Goal: Task Accomplishment & Management: Use online tool/utility

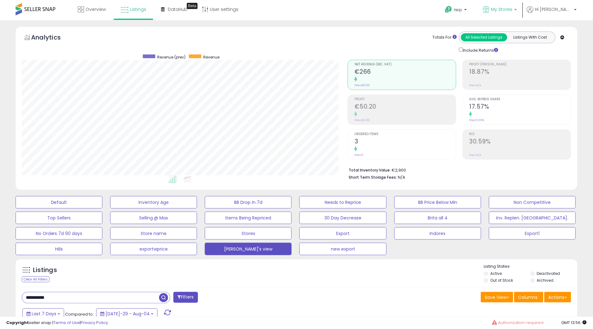
click at [517, 8] on p "My Stores" at bounding box center [500, 10] width 34 height 8
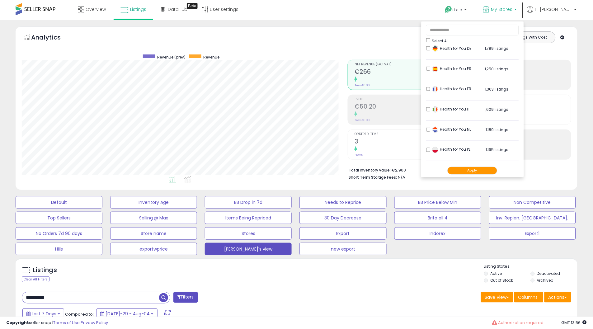
scroll to position [285, 0]
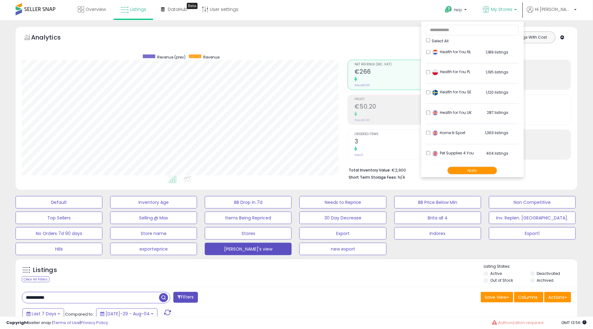
click at [485, 172] on button "Apply" at bounding box center [472, 170] width 50 height 8
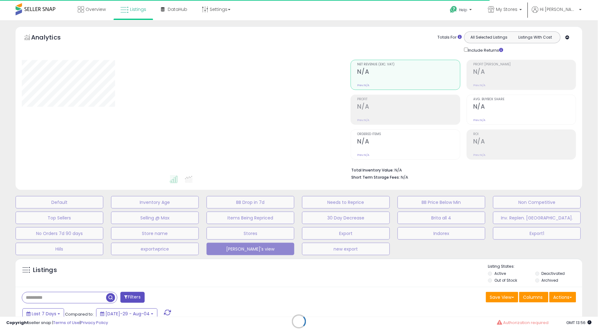
type input "**********"
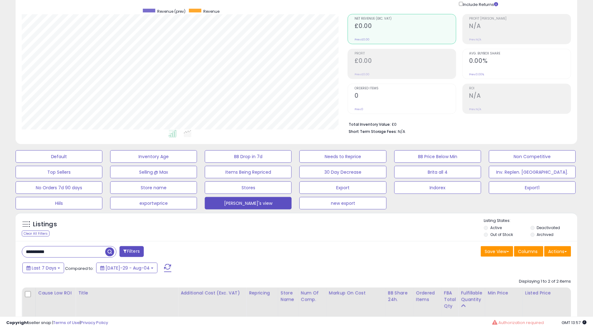
scroll to position [104, 0]
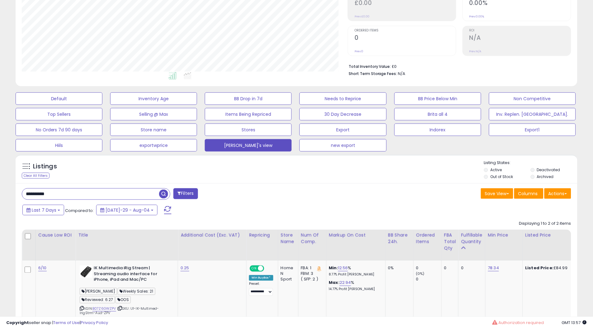
drag, startPoint x: 78, startPoint y: 190, endPoint x: 0, endPoint y: 206, distance: 80.0
click at [0, 206] on div "**********" at bounding box center [296, 198] width 593 height 562
click at [505, 175] on label "Out of Stock" at bounding box center [501, 176] width 23 height 5
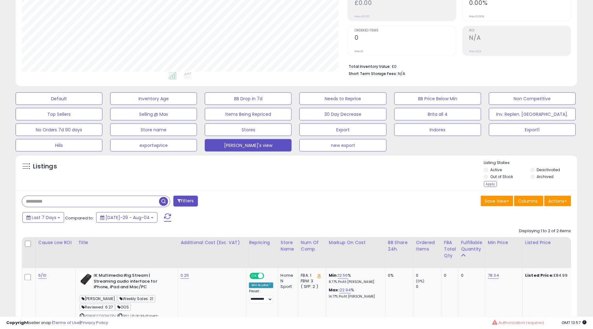
click at [488, 184] on div "Apply" at bounding box center [490, 184] width 13 height 6
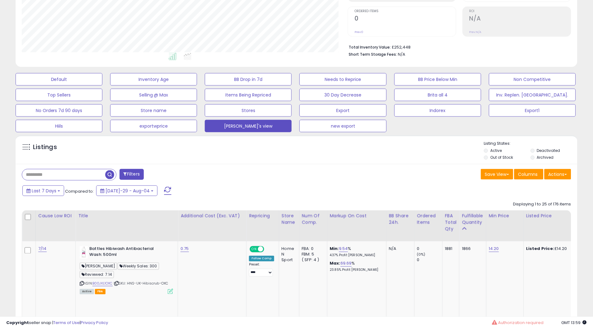
scroll to position [0, 0]
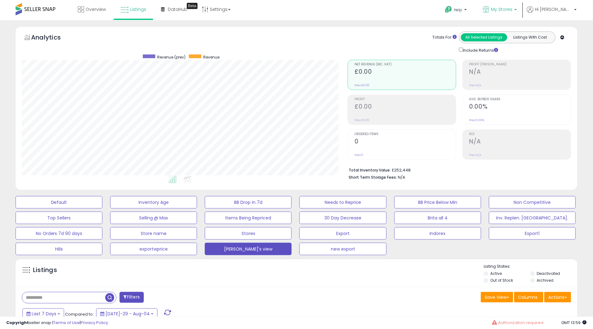
click at [513, 12] on span "My Stores" at bounding box center [501, 9] width 21 height 6
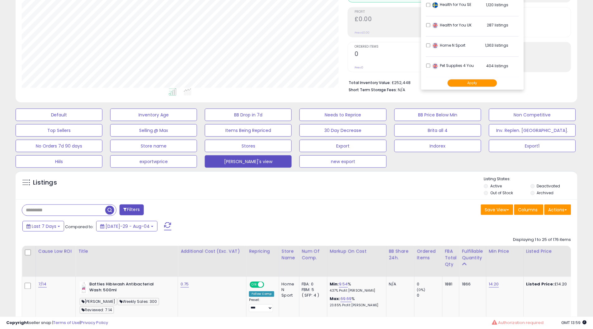
scroll to position [35, 0]
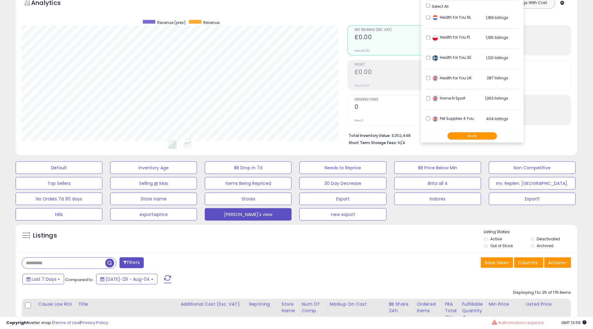
click at [453, 115] on li "Pet Supplies 4 You 404 listings" at bounding box center [472, 120] width 93 height 19
click at [487, 134] on button "Apply" at bounding box center [472, 136] width 50 height 8
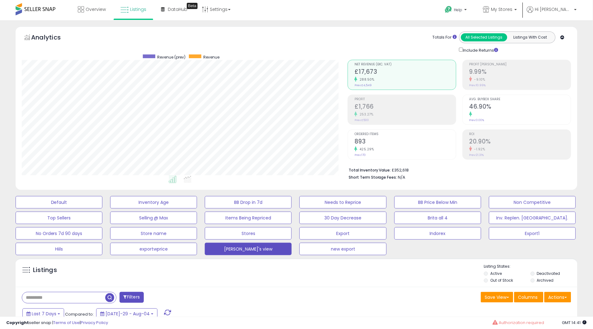
drag, startPoint x: 108, startPoint y: 297, endPoint x: 136, endPoint y: 0, distance: 297.8
click at [108, 297] on span "button" at bounding box center [109, 297] width 9 height 9
click at [522, 15] on link "My Stores" at bounding box center [499, 10] width 43 height 20
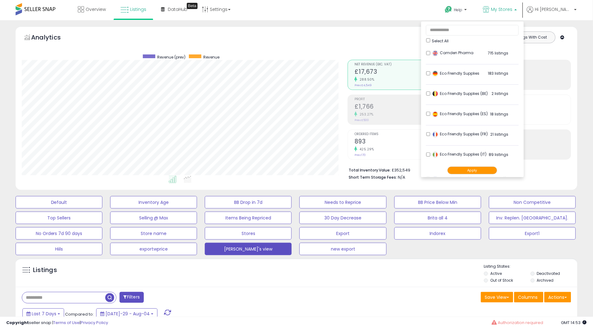
click at [452, 41] on ul "Select All Camden Pharma 715 listings" at bounding box center [472, 99] width 103 height 156
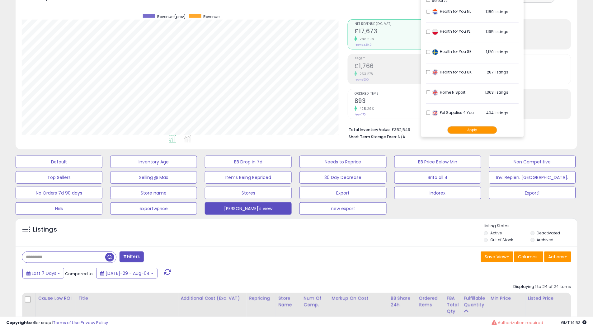
scroll to position [35, 0]
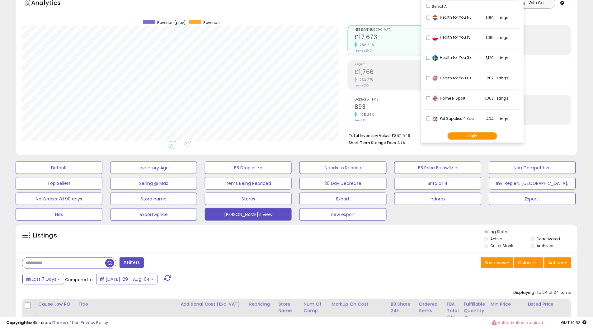
click at [490, 135] on button "Apply" at bounding box center [472, 136] width 50 height 8
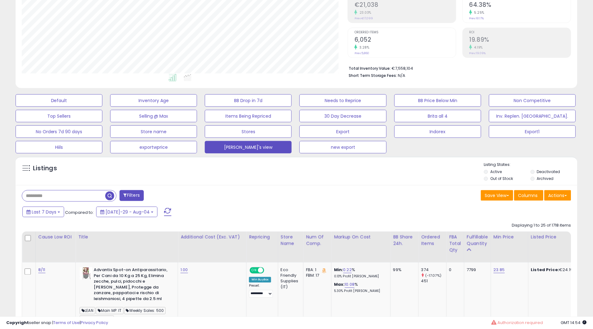
scroll to position [104, 0]
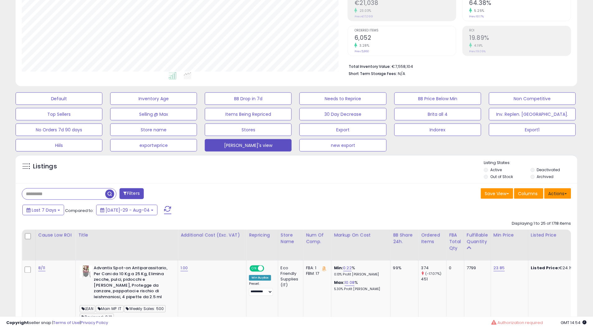
click at [559, 192] on button "Actions" at bounding box center [557, 193] width 27 height 11
click at [534, 232] on link "Export All Columns" at bounding box center [532, 233] width 68 height 10
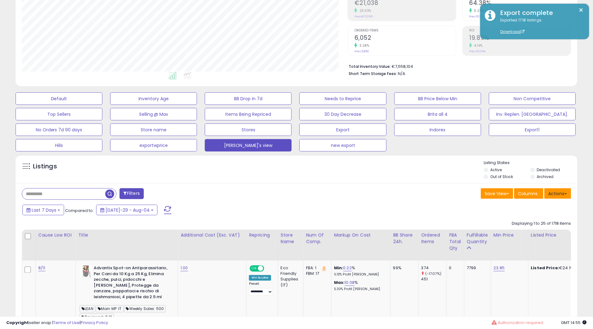
click at [556, 191] on button "Actions" at bounding box center [557, 193] width 27 height 11
click at [578, 142] on div "Default Inventory Age BB Drop in 7d Needs to Reprice BB Price Below Min Non Com…" at bounding box center [296, 120] width 577 height 62
